Goal: Transaction & Acquisition: Purchase product/service

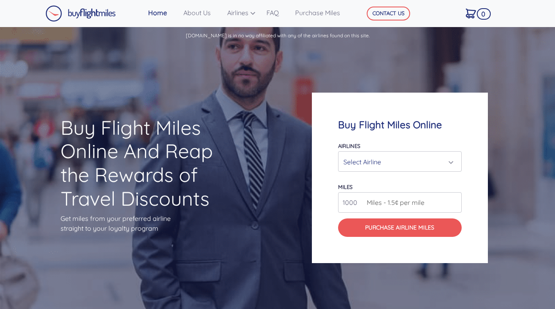
click at [376, 164] on div "Select Airline" at bounding box center [398, 162] width 108 height 16
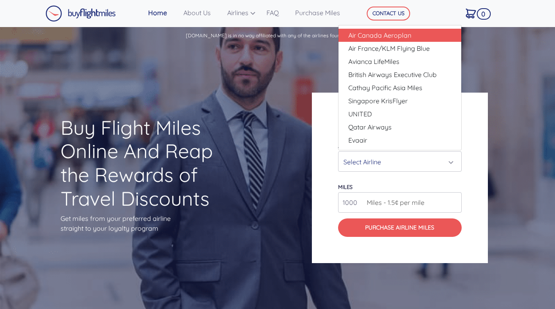
scroll to position [3, 0]
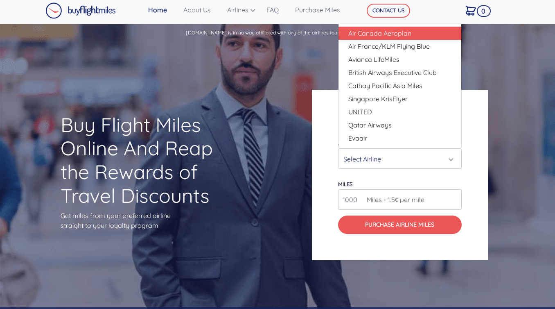
click at [379, 39] on link "Air Canada Aeroplan" at bounding box center [400, 33] width 123 height 13
select select "Air Canada Aeroplan"
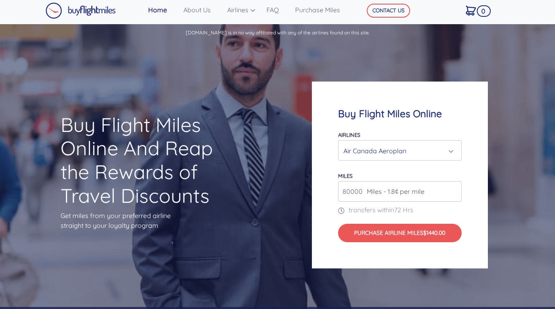
click at [394, 193] on span "Miles - 1.8¢ per mile" at bounding box center [394, 191] width 62 height 10
click at [424, 194] on span "Miles - 1.8¢ per mile" at bounding box center [394, 191] width 62 height 10
click at [428, 192] on input "80000" at bounding box center [400, 191] width 124 height 20
click at [454, 191] on input "81000" at bounding box center [400, 191] width 124 height 20
click at [454, 191] on input "82000" at bounding box center [400, 191] width 124 height 20
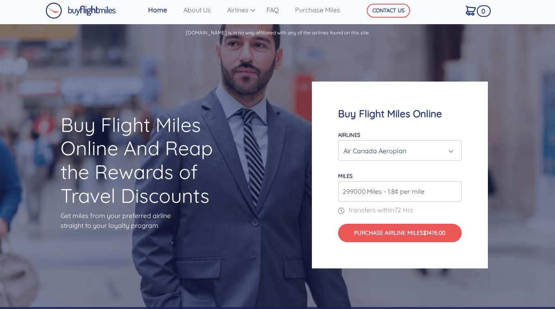
click at [454, 191] on input "299000" at bounding box center [400, 191] width 124 height 20
type input "300000"
click at [454, 191] on input "300000" at bounding box center [400, 191] width 124 height 20
click at [461, 178] on div "miles 300000 Miles - 1.8¢ per mile" at bounding box center [400, 185] width 124 height 31
drag, startPoint x: 417, startPoint y: 232, endPoint x: 387, endPoint y: 164, distance: 74.6
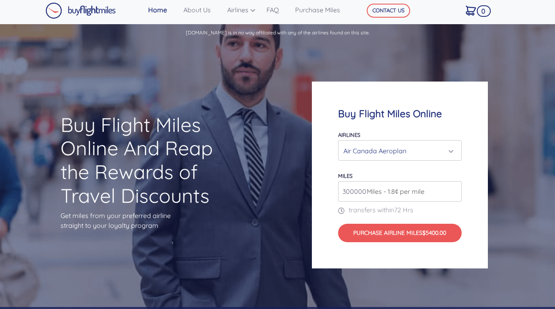
click at [388, 164] on form "Airlines Air Canada Aeroplan Air France/KLM Flying Blue Avianca LifeMiles Briti…" at bounding box center [400, 185] width 124 height 113
click at [220, 35] on p "[DOMAIN_NAME] is in no way affiliated with any of the airlines found on this si…" at bounding box center [277, 30] width 555 height 12
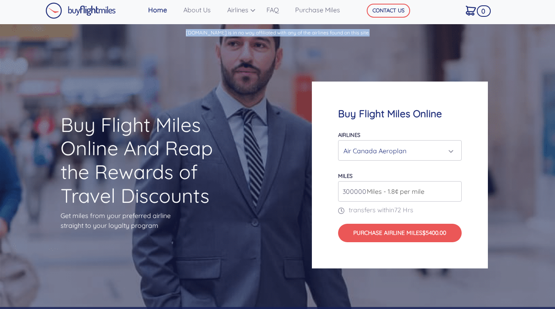
click at [220, 35] on p "[DOMAIN_NAME] is in no way affiliated with any of the airlines found on this si…" at bounding box center [277, 30] width 555 height 12
